Goal: Task Accomplishment & Management: Manage account settings

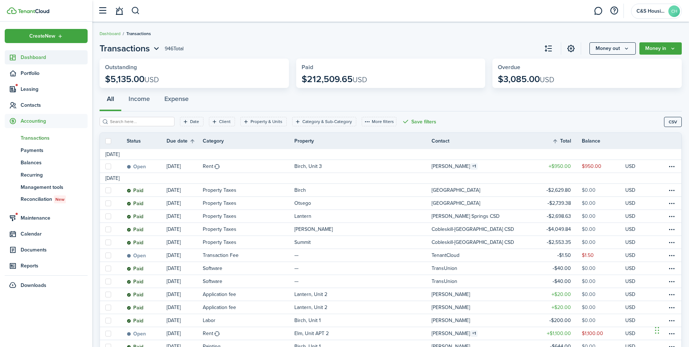
click at [39, 61] on link "Dashboard" at bounding box center [46, 57] width 83 height 14
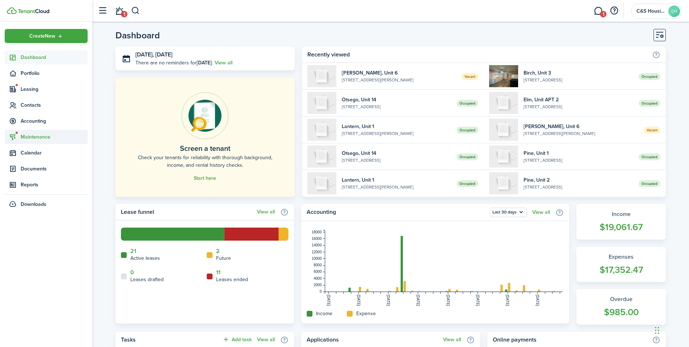
click at [33, 137] on span "Maintenance" at bounding box center [54, 137] width 67 height 8
click at [36, 154] on span "Requests" at bounding box center [48, 154] width 55 height 8
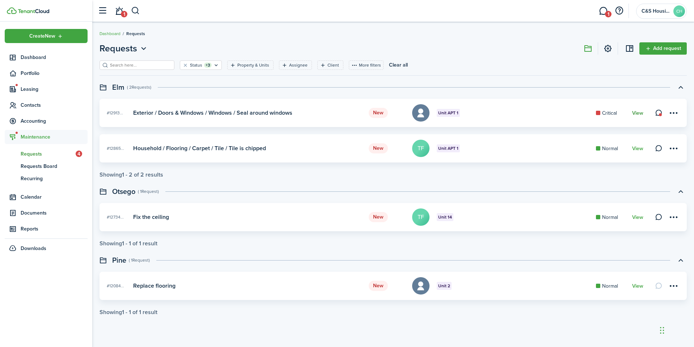
click at [641, 113] on link "View" at bounding box center [637, 113] width 11 height 6
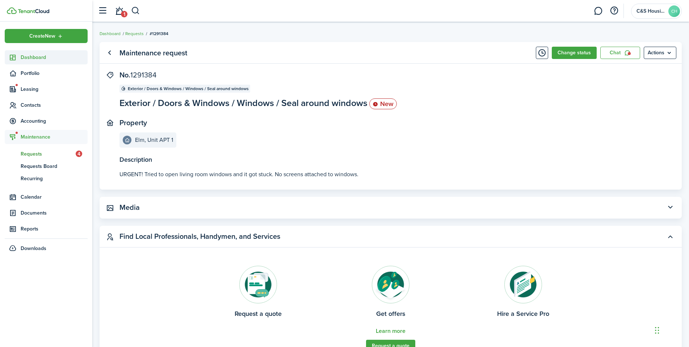
click at [28, 59] on span "Dashboard" at bounding box center [54, 58] width 67 height 8
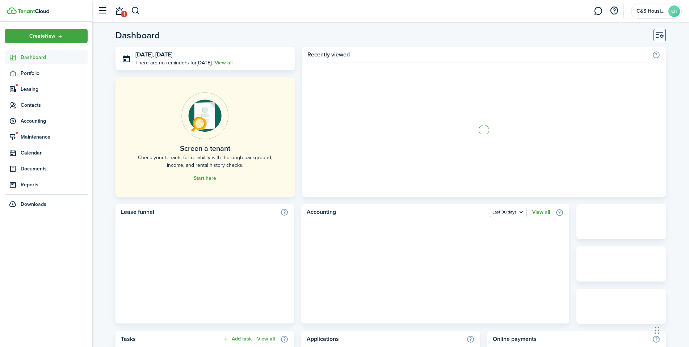
click at [117, 13] on link "1" at bounding box center [119, 11] width 14 height 18
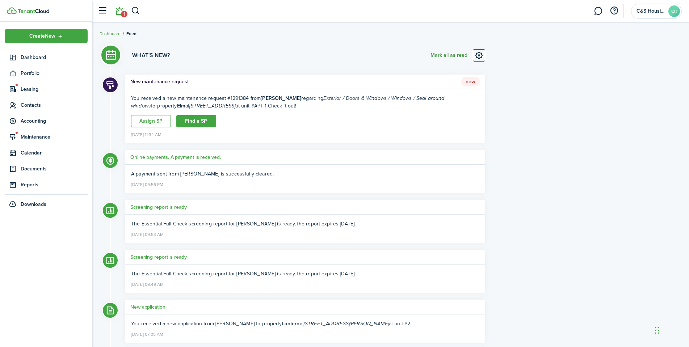
click at [441, 55] on button "Mark all as read" at bounding box center [448, 55] width 37 height 12
click at [16, 56] on icon at bounding box center [13, 57] width 8 height 7
